Goal: Book appointment/travel/reservation

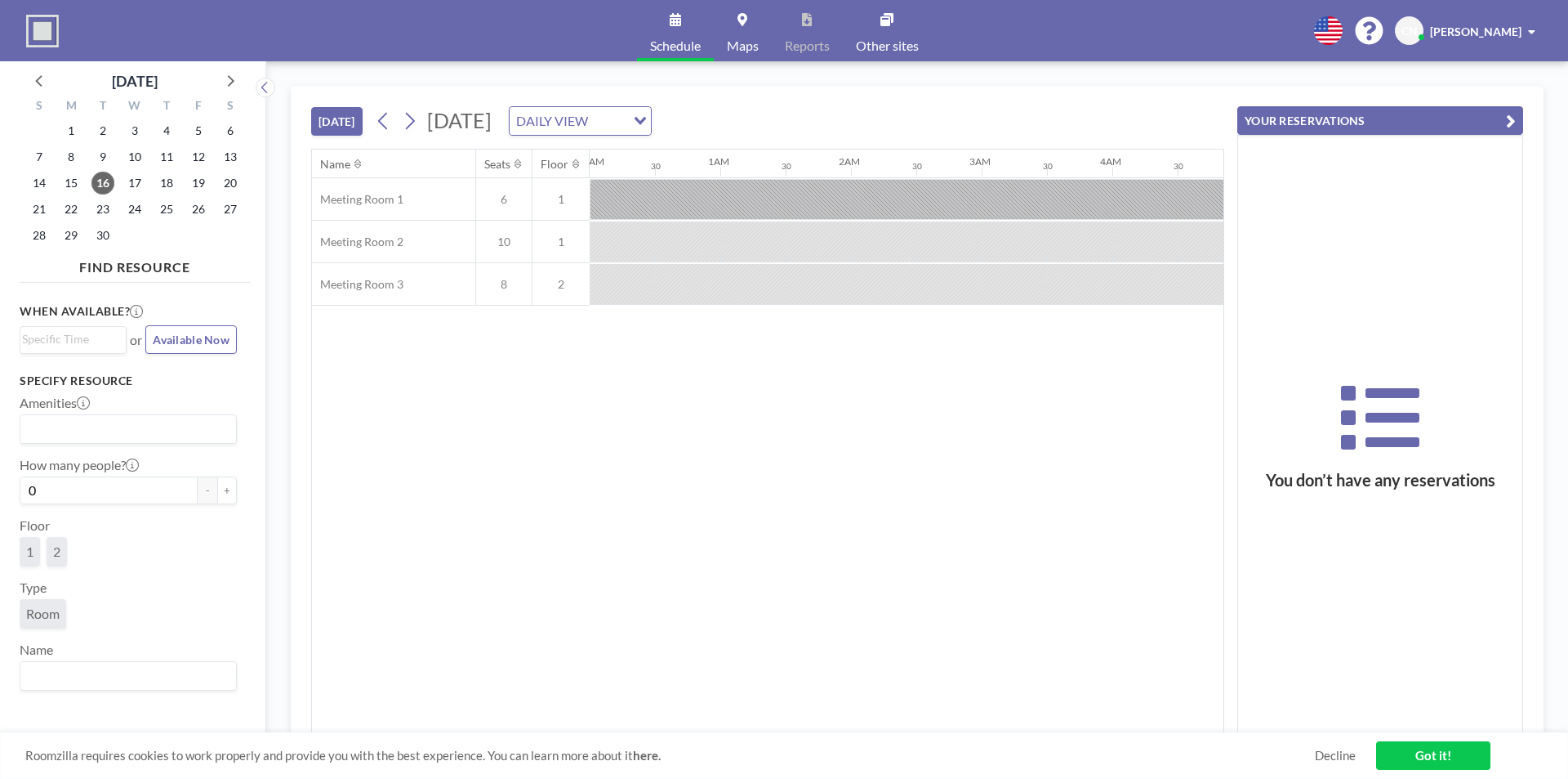
scroll to position [0, 1438]
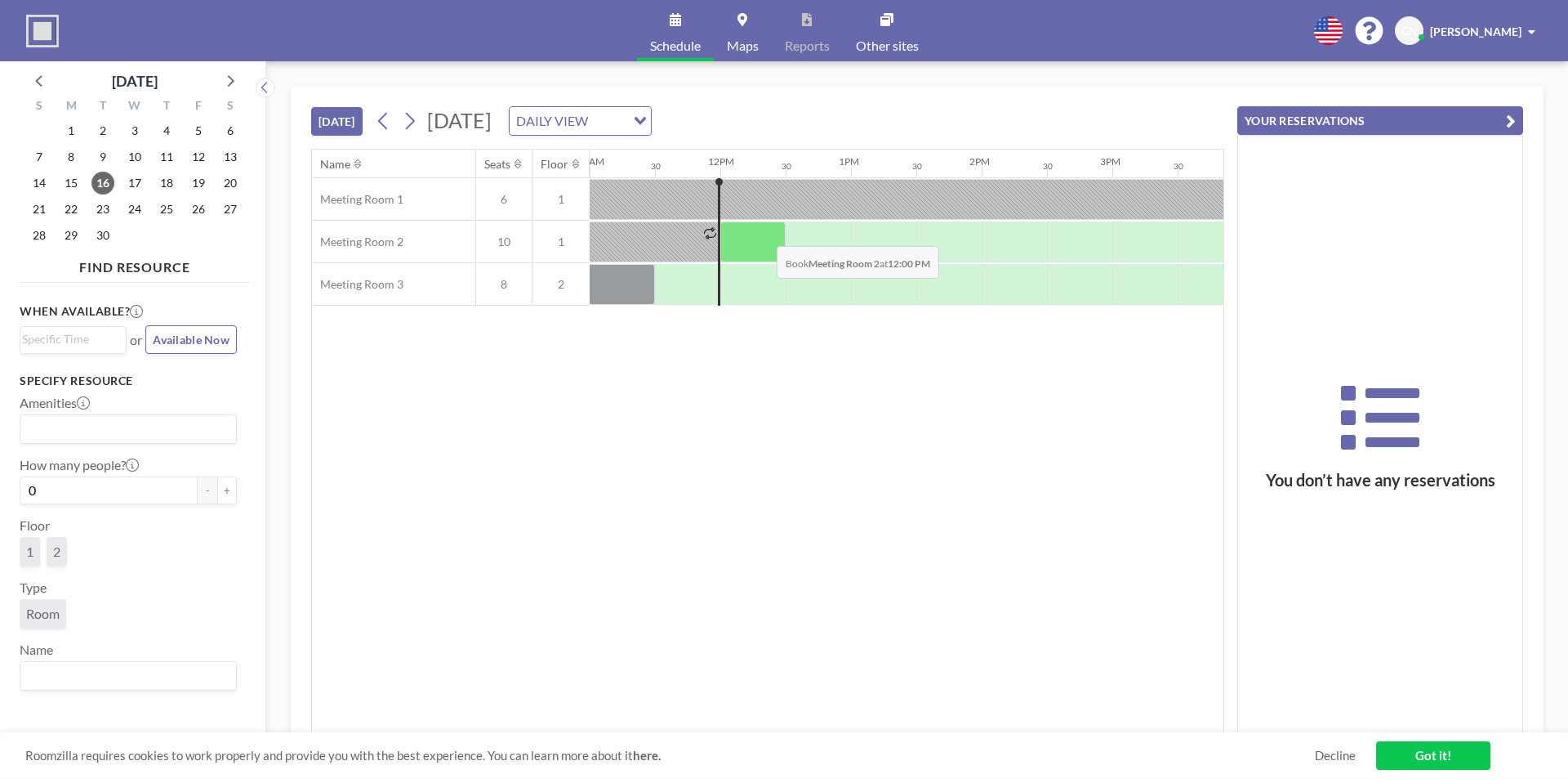
click at [764, 234] on div at bounding box center [753, 242] width 65 height 41
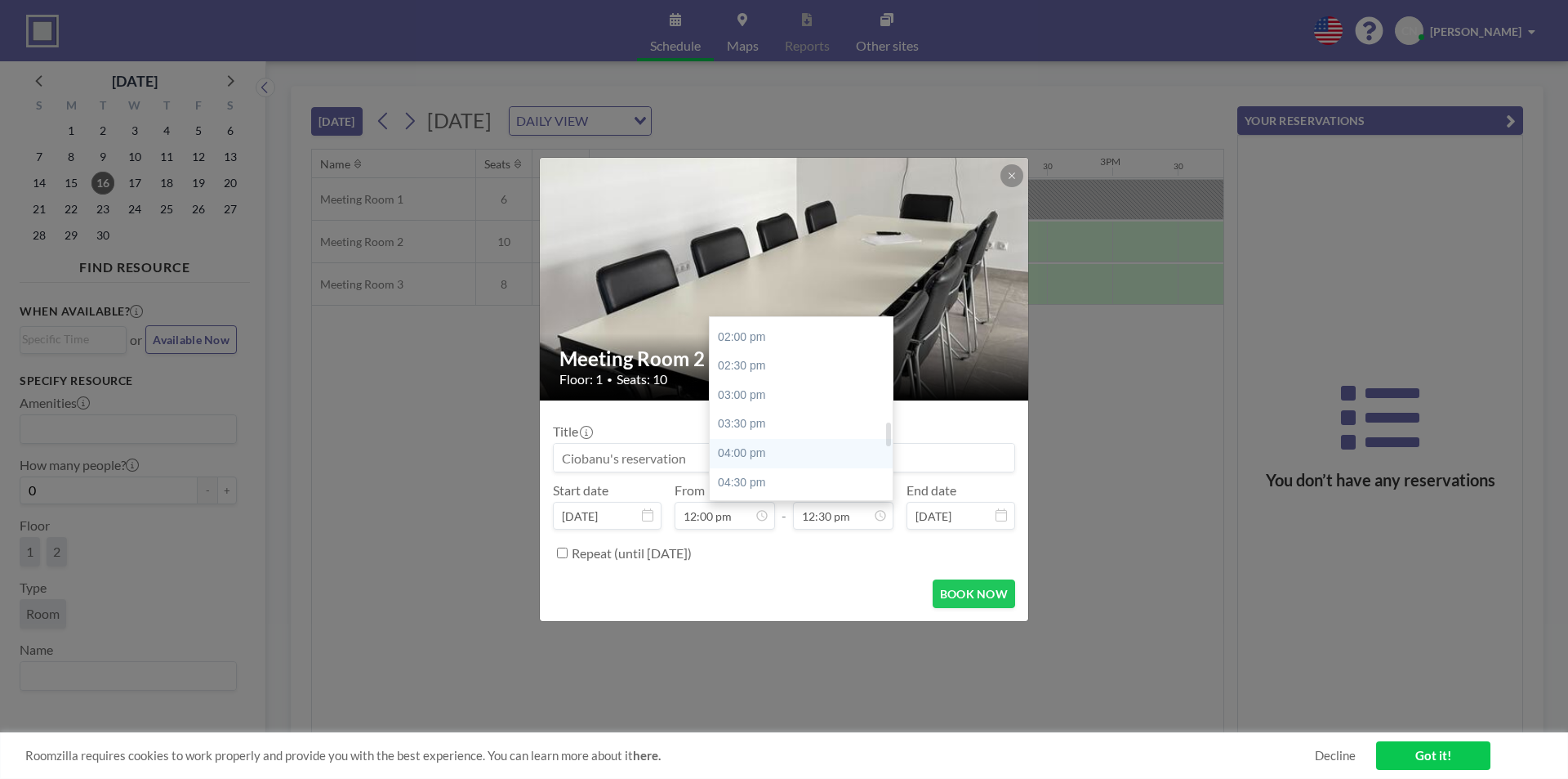
scroll to position [891, 0]
click at [745, 429] on div "05:00 pm" at bounding box center [804, 429] width 191 height 29
type input "05:00 pm"
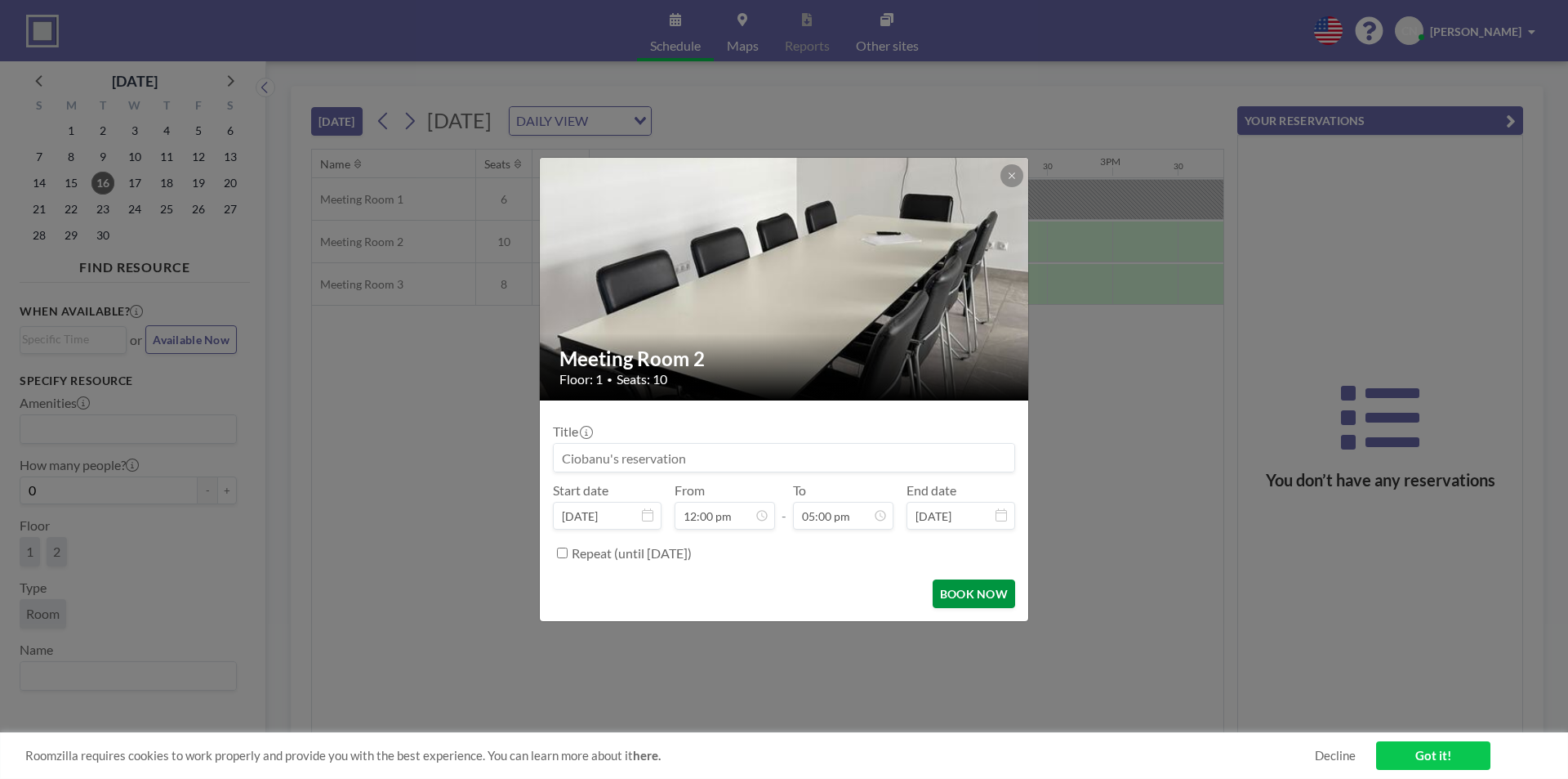
scroll to position [0, 0]
click at [964, 593] on button "BOOK NOW" at bounding box center [973, 594] width 83 height 29
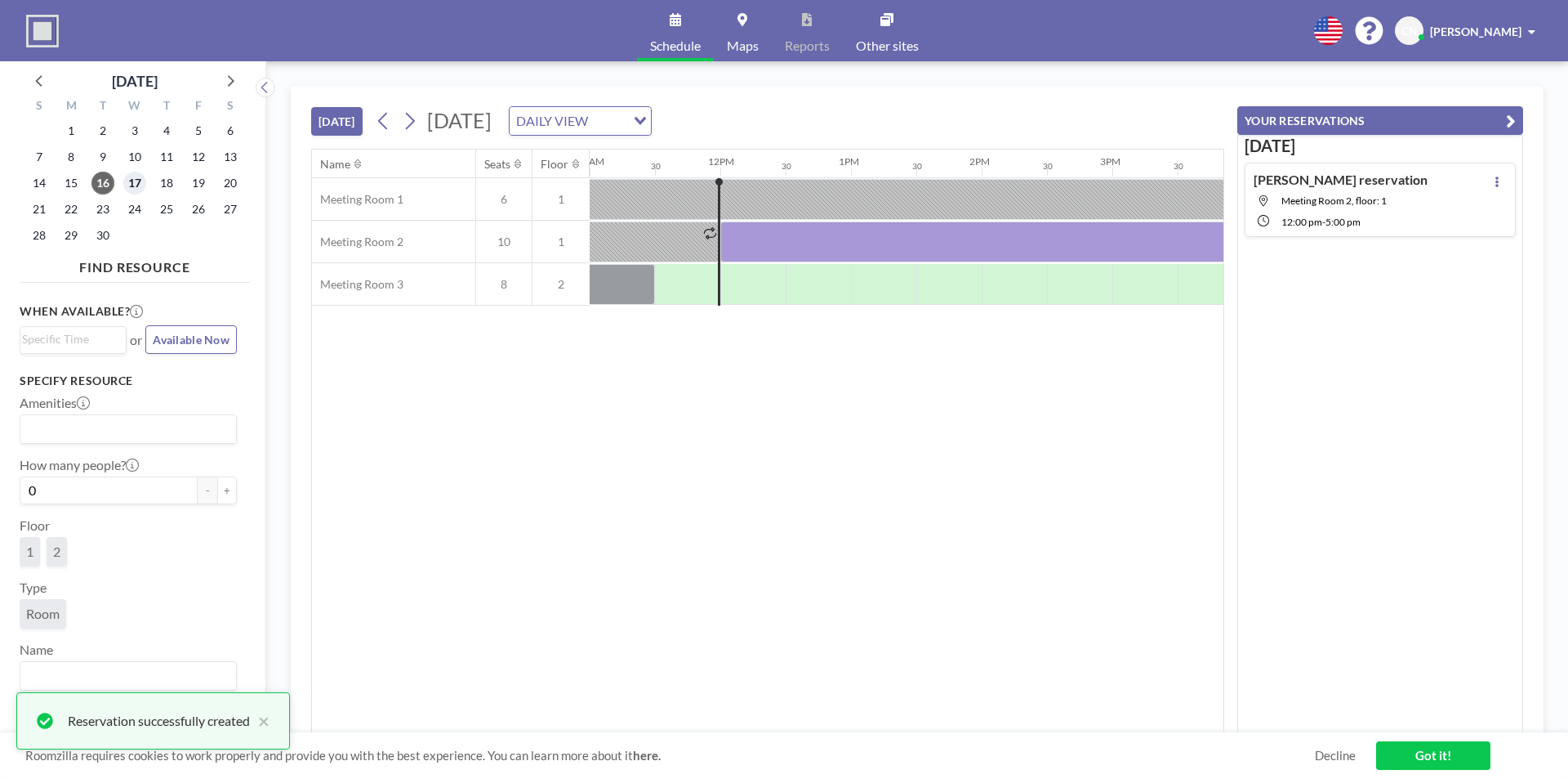
click at [135, 178] on span "17" at bounding box center [134, 183] width 23 height 23
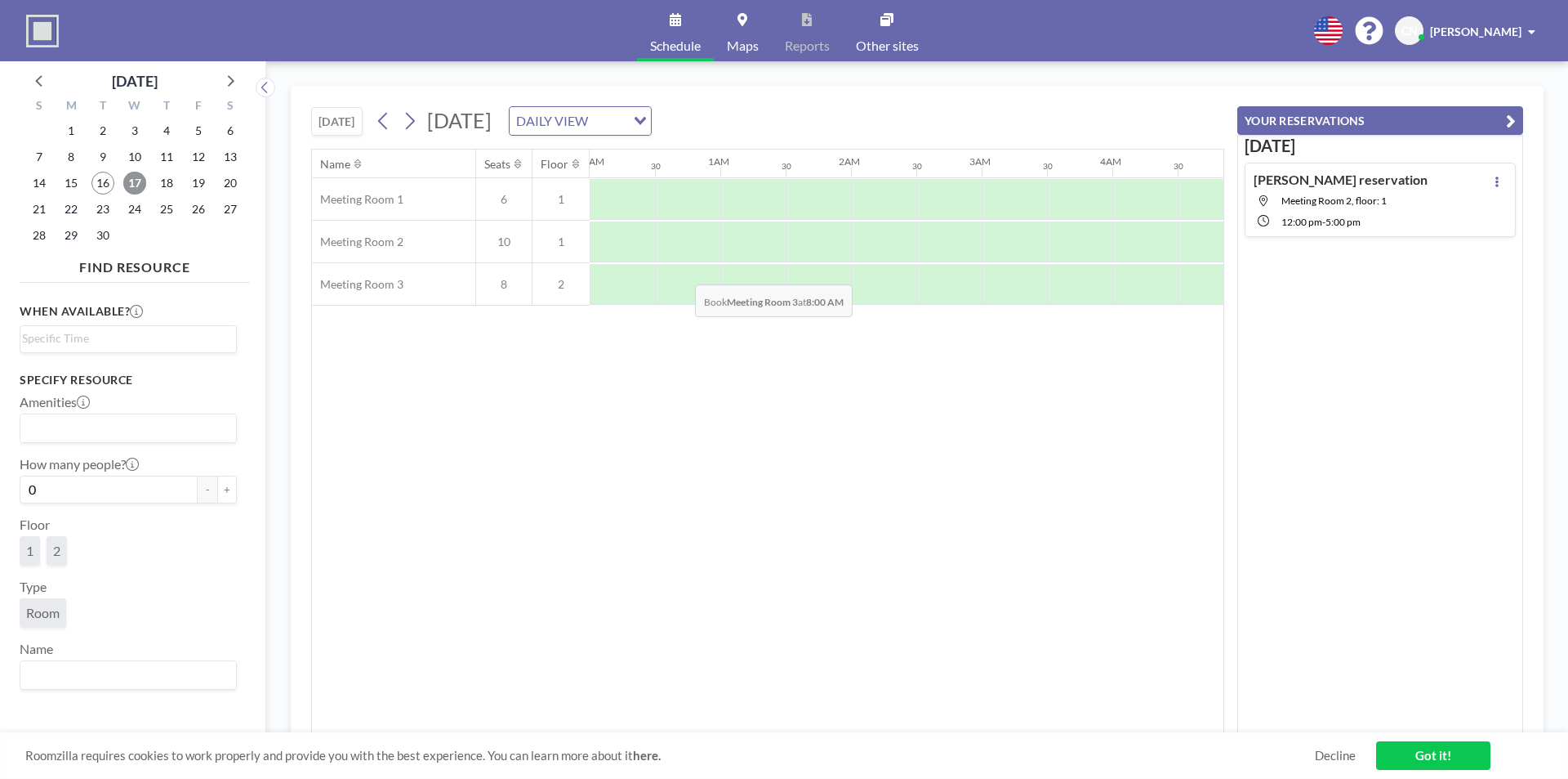
scroll to position [0, 980]
click at [163, 181] on span "18" at bounding box center [166, 183] width 23 height 23
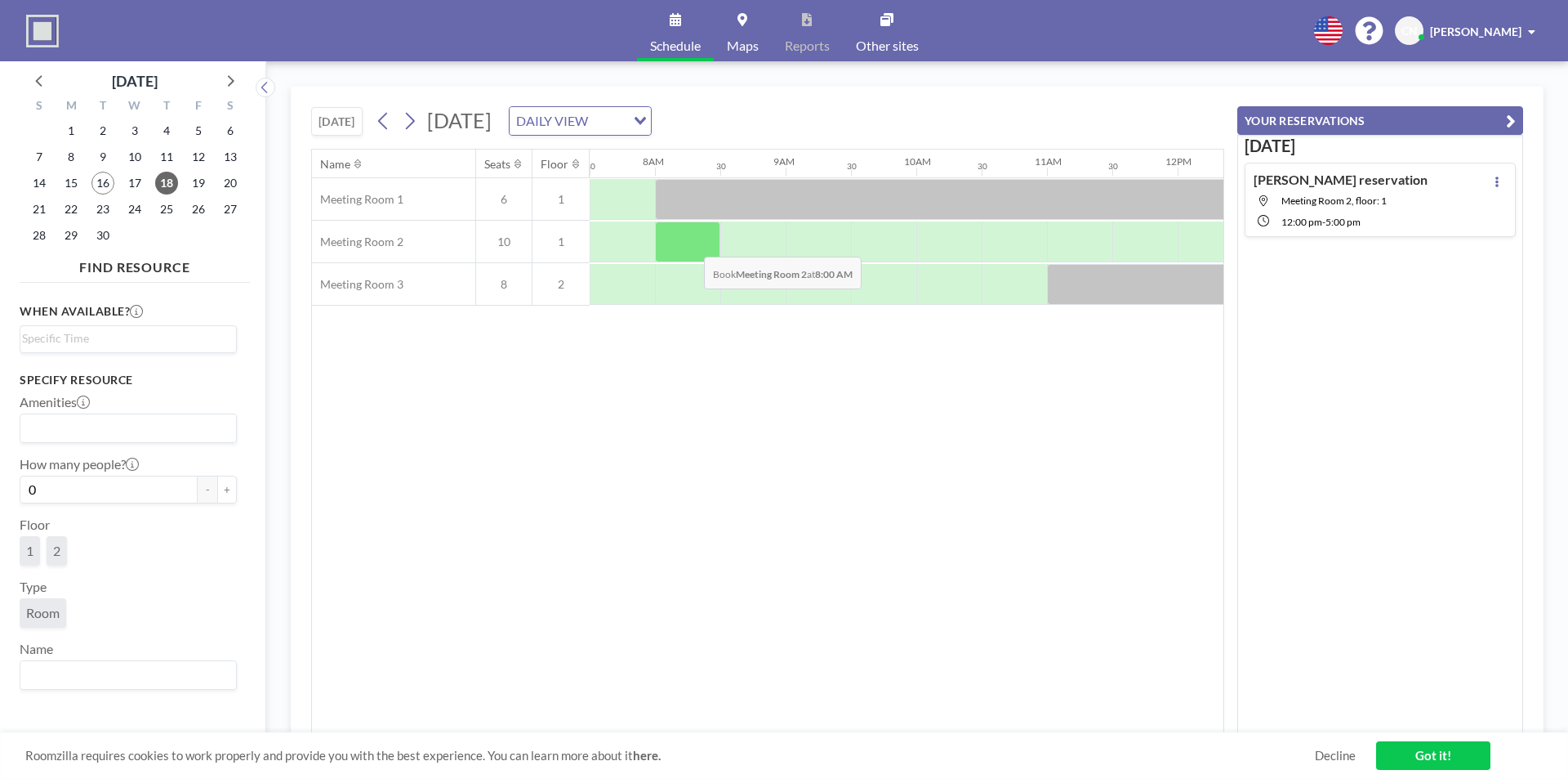
click at [692, 244] on div at bounding box center [688, 242] width 65 height 41
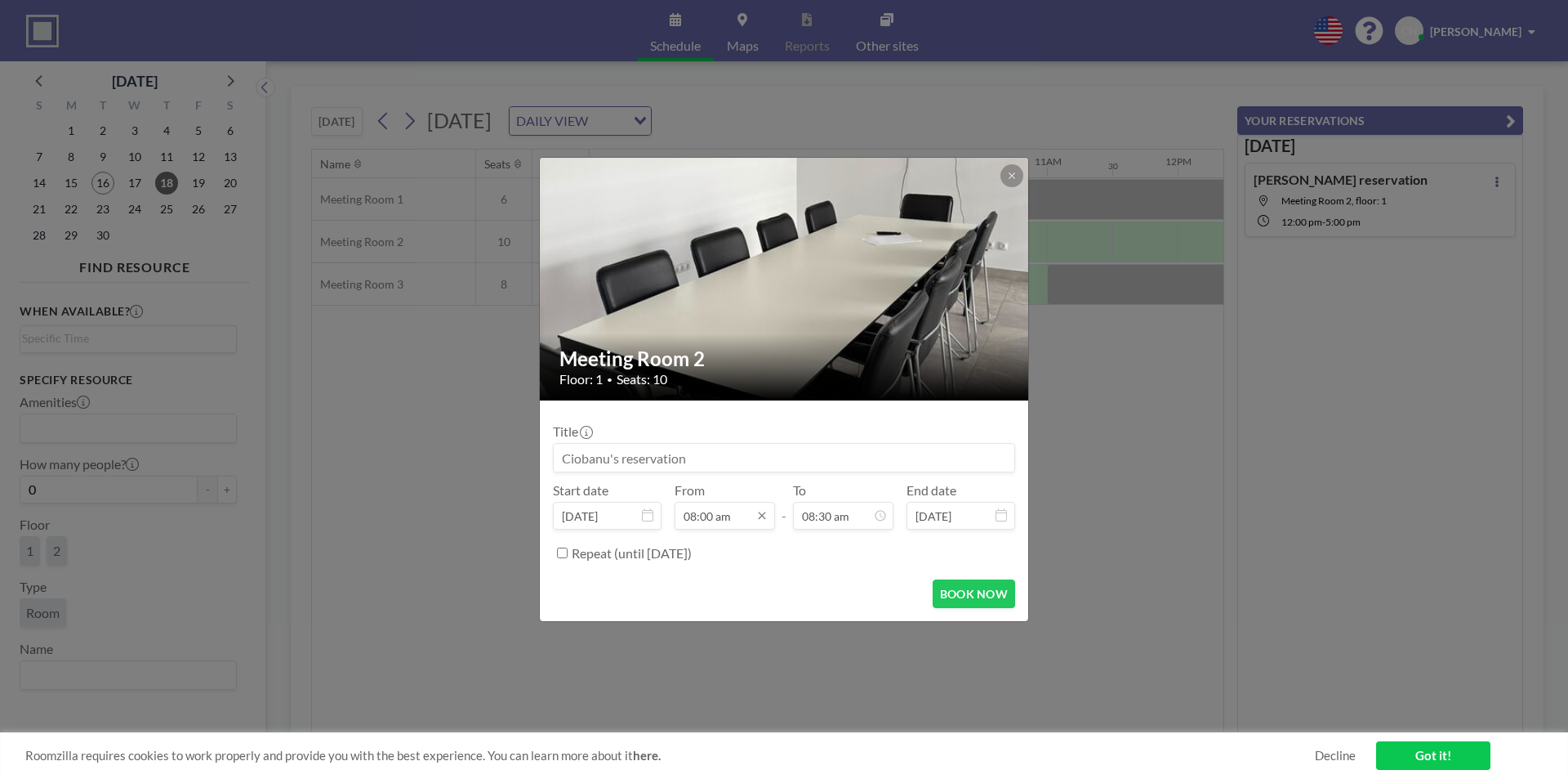
scroll to position [466, 0]
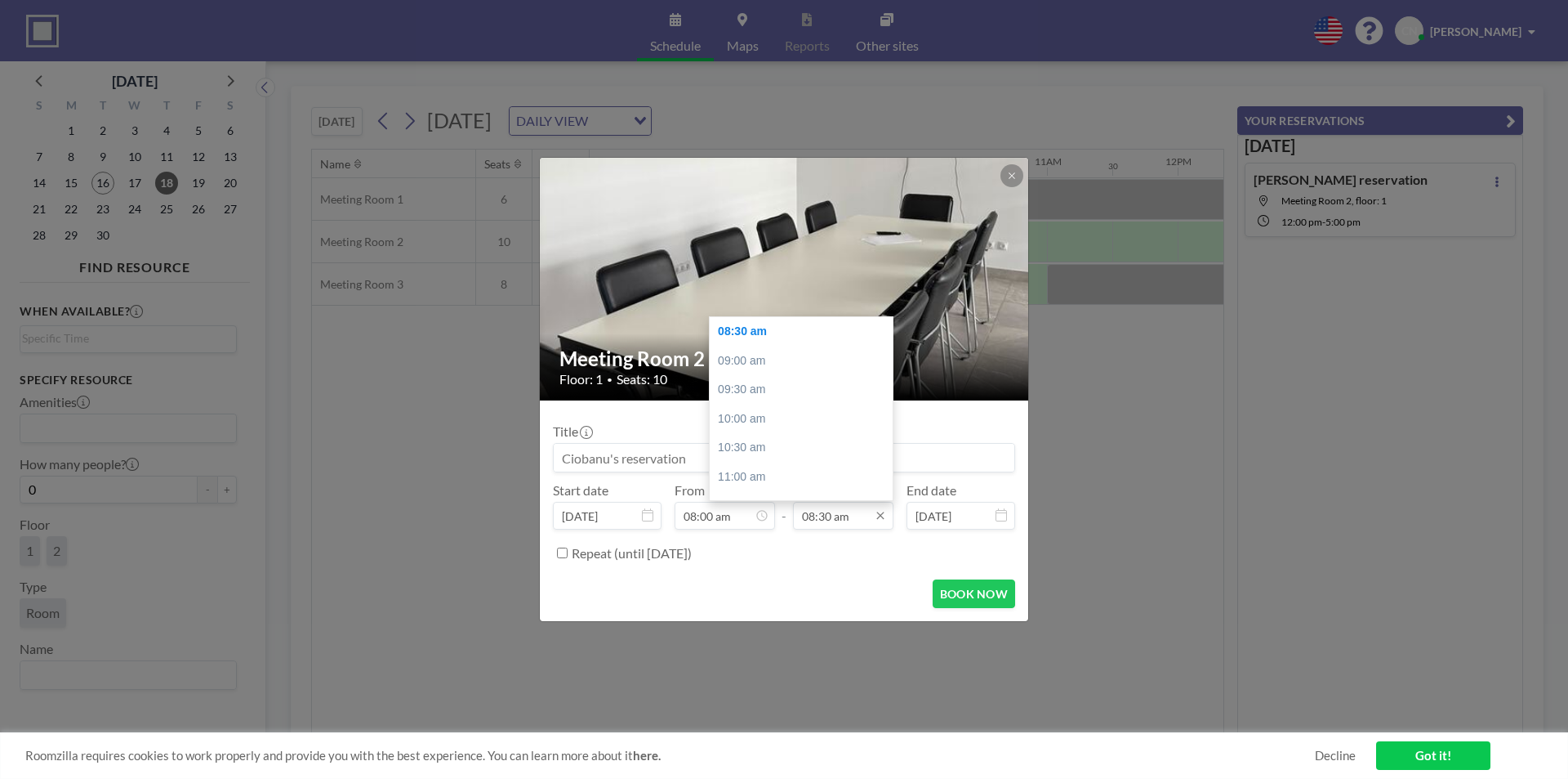
click at [822, 519] on input "08:30 am" at bounding box center [843, 516] width 101 height 28
drag, startPoint x: 752, startPoint y: 415, endPoint x: 761, endPoint y: 431, distance: 18.4
click at [752, 415] on div "05:00 pm" at bounding box center [804, 417] width 191 height 29
type input "05:00 pm"
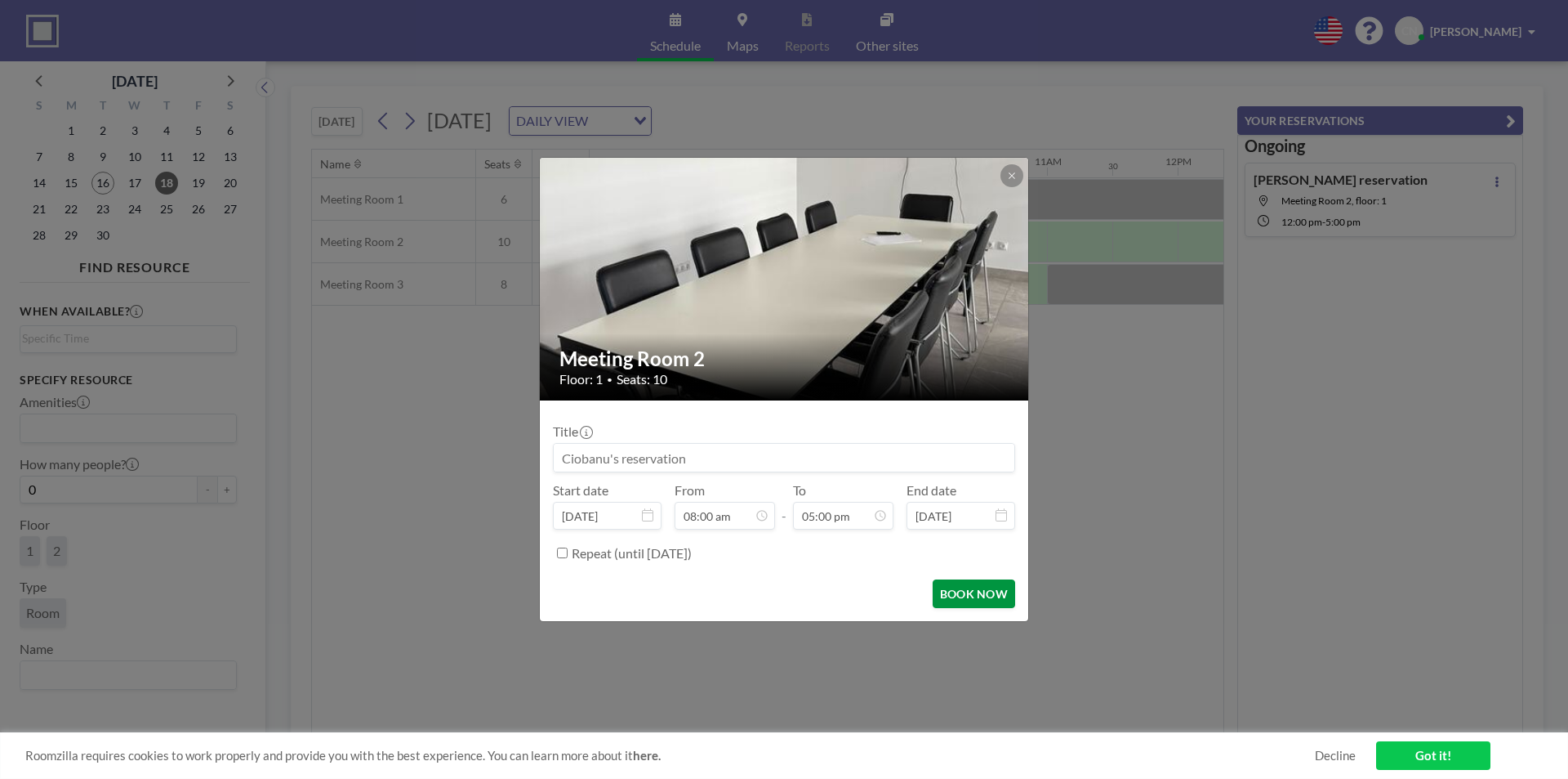
scroll to position [989, 0]
click at [954, 588] on button "BOOK NOW" at bounding box center [973, 594] width 83 height 29
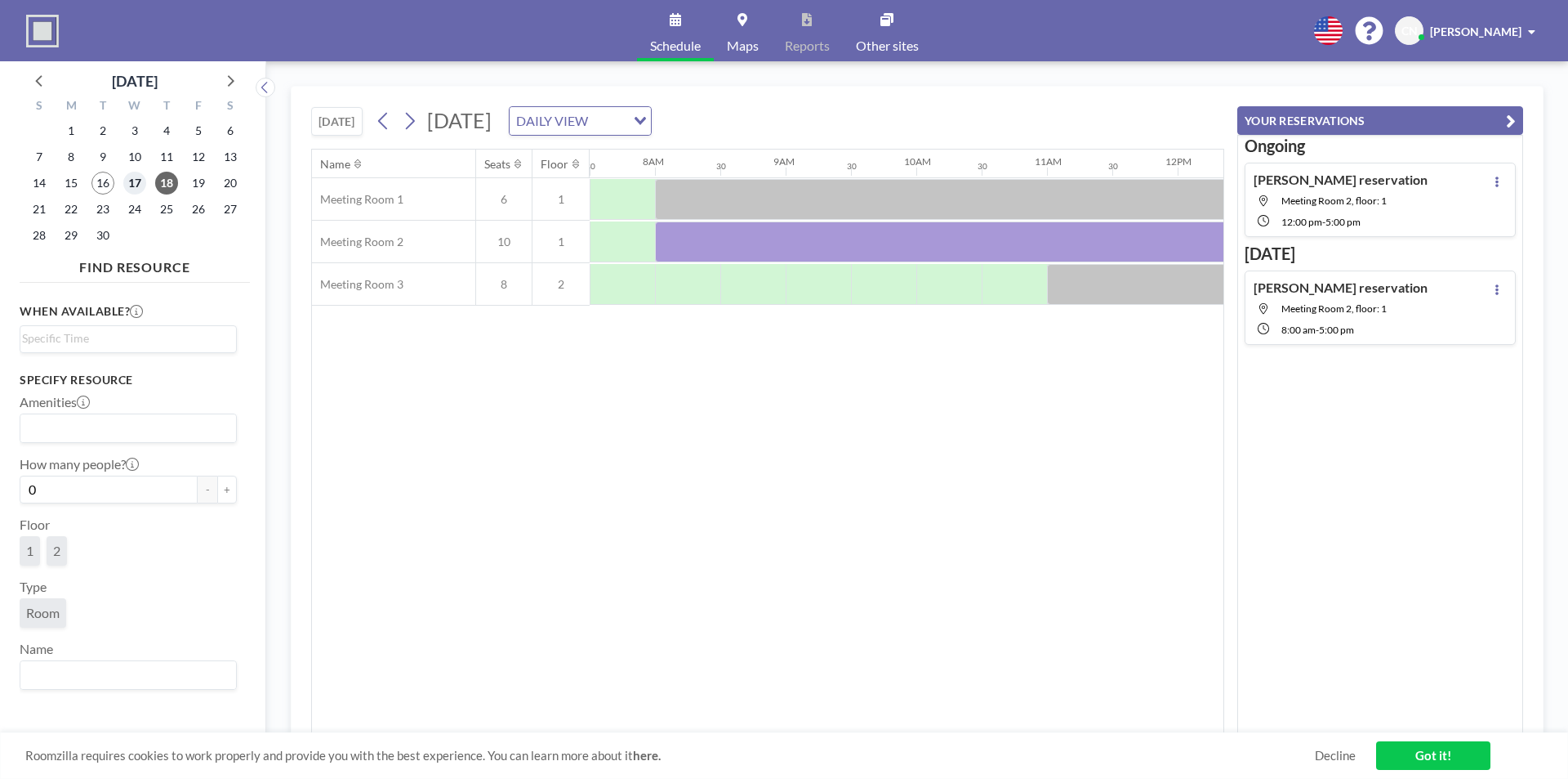
click at [135, 177] on span "17" at bounding box center [134, 183] width 23 height 23
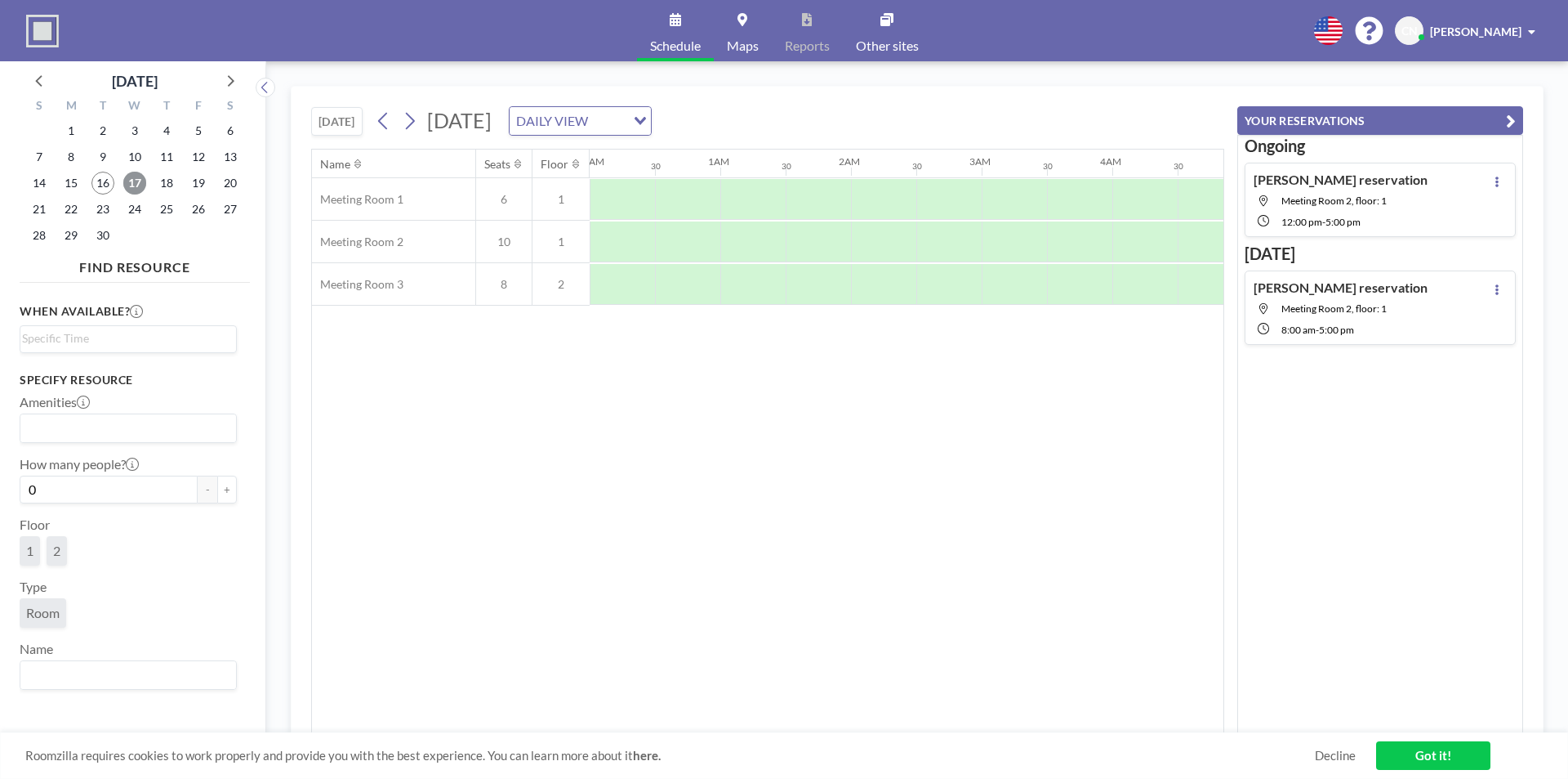
scroll to position [0, 980]
click at [685, 199] on div at bounding box center [688, 199] width 65 height 41
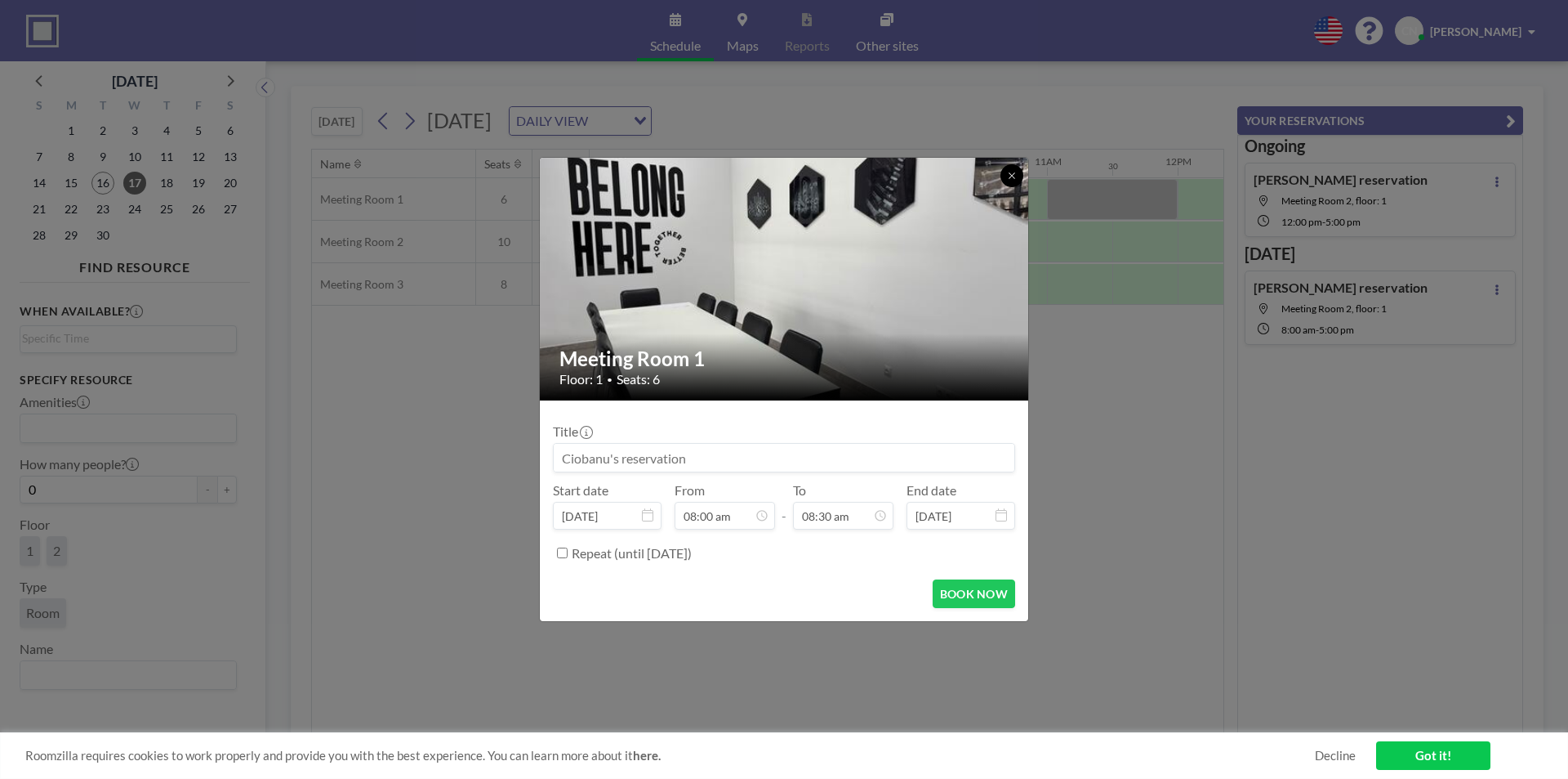
click at [1010, 175] on icon at bounding box center [1012, 176] width 10 height 10
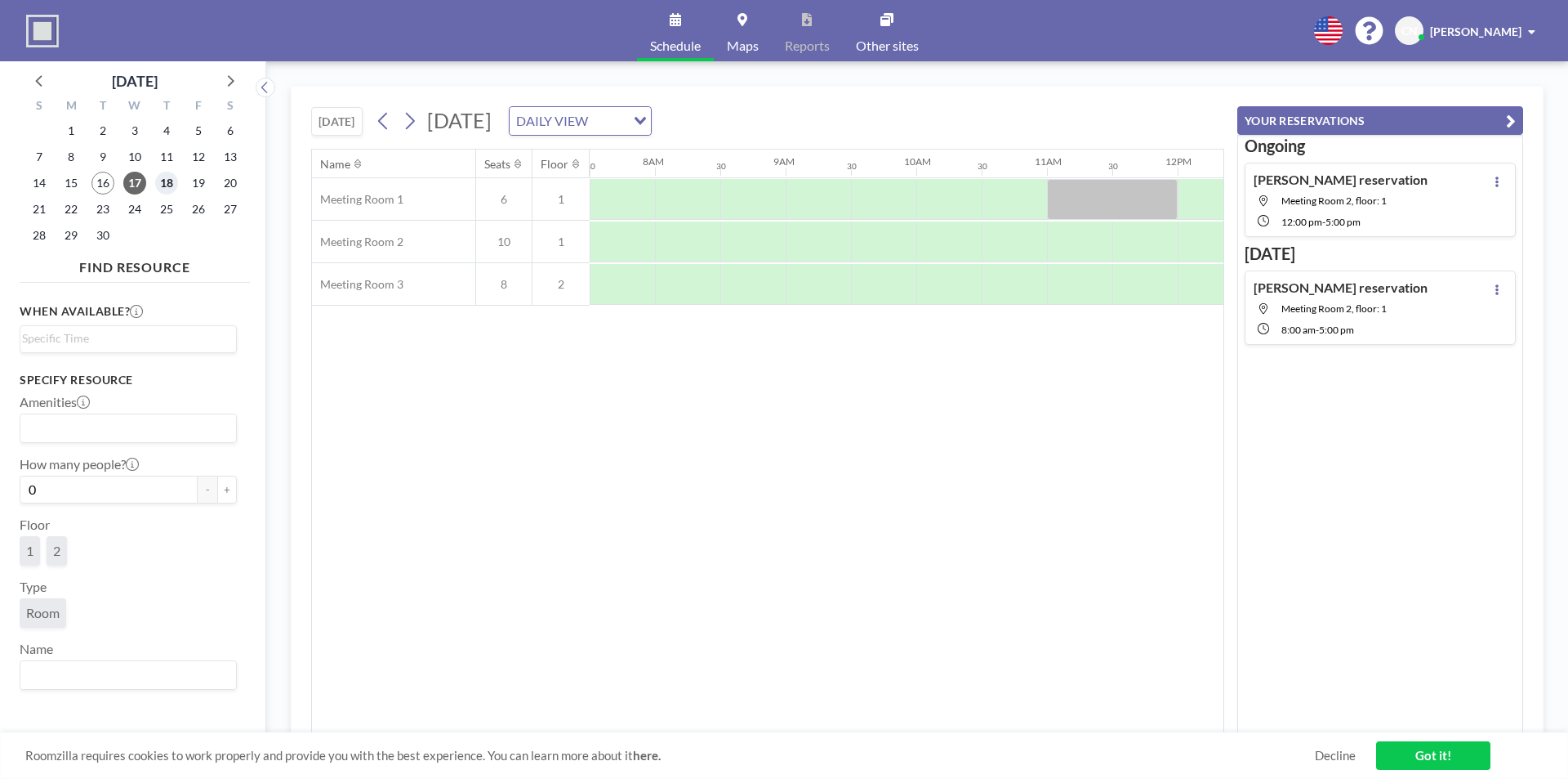
click at [173, 181] on span "18" at bounding box center [166, 183] width 23 height 23
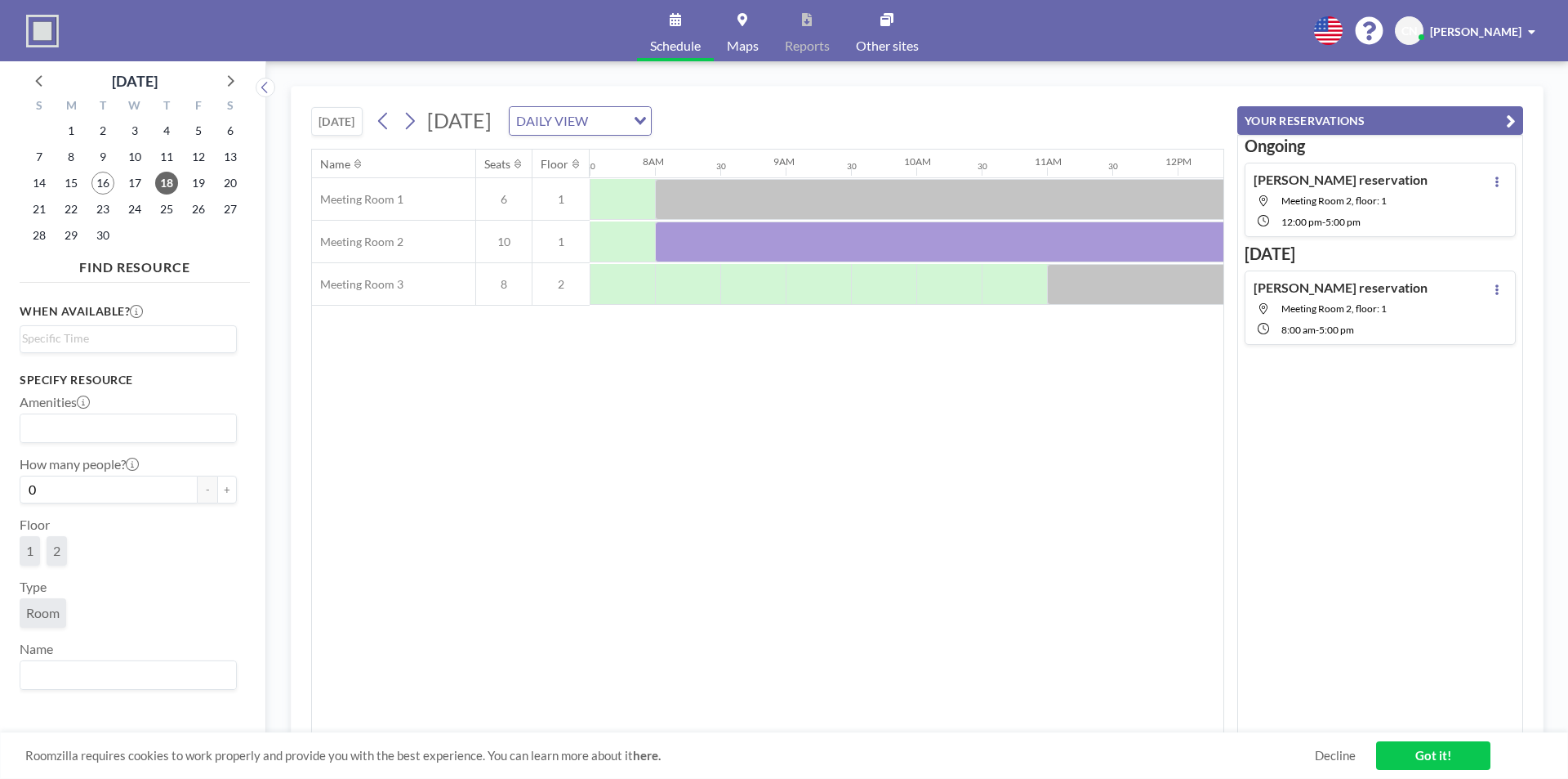
drag, startPoint x: 895, startPoint y: 445, endPoint x: 850, endPoint y: 476, distance: 54.6
click at [895, 445] on div "Name Seats Floor 12AM 30 1AM 30 2AM 30 3AM 30 4AM 30 5AM 30 6AM 30 7AM 30 8AM 3…" at bounding box center [768, 442] width 911 height 584
click at [818, 496] on div "Name Seats Floor 12AM 30 1AM 30 2AM 30 3AM 30 4AM 30 5AM 30 6AM 30 7AM 30 8AM 3…" at bounding box center [768, 442] width 911 height 584
click at [1145, 467] on div "Name Seats Floor 12AM 30 1AM 30 2AM 30 3AM 30 4AM 30 5AM 30 6AM 30 7AM 30 8AM 3…" at bounding box center [768, 442] width 911 height 584
